Goal: Task Accomplishment & Management: Use online tool/utility

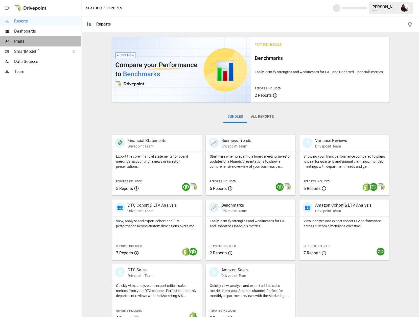
click at [37, 40] on span "Plans" at bounding box center [47, 41] width 67 height 6
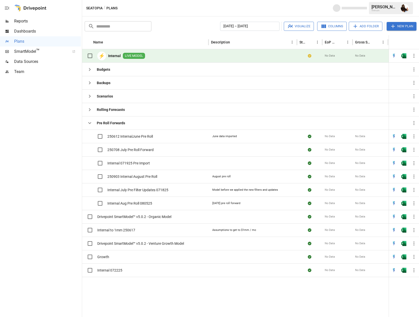
click at [404, 58] on img "Open in Excel" at bounding box center [403, 55] width 5 height 5
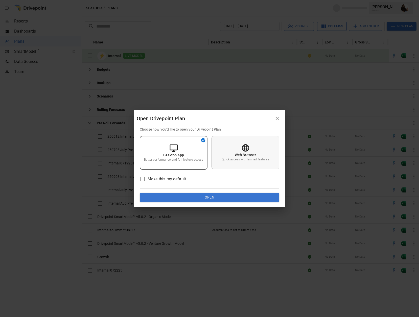
click at [238, 158] on p "Quick access with limited features" at bounding box center [245, 159] width 47 height 4
click at [212, 197] on button "Open" at bounding box center [209, 197] width 139 height 9
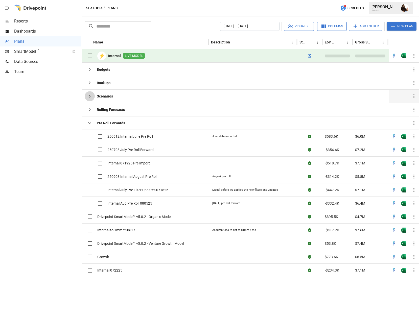
click at [88, 98] on icon "button" at bounding box center [90, 96] width 6 height 6
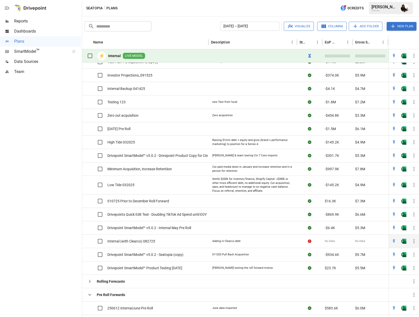
scroll to position [77, 0]
